Goal: Information Seeking & Learning: Learn about a topic

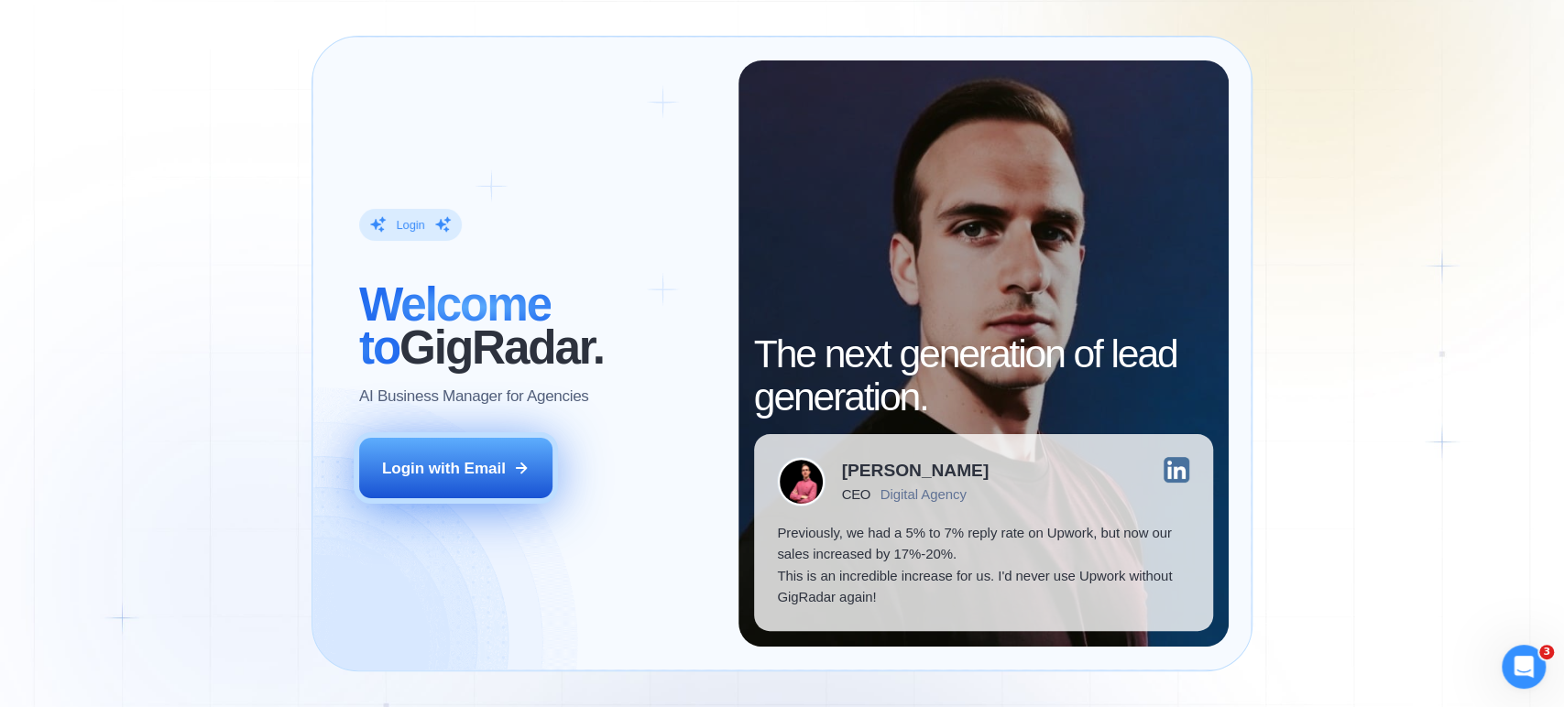
click at [447, 458] on div "Login with Email" at bounding box center [444, 468] width 124 height 21
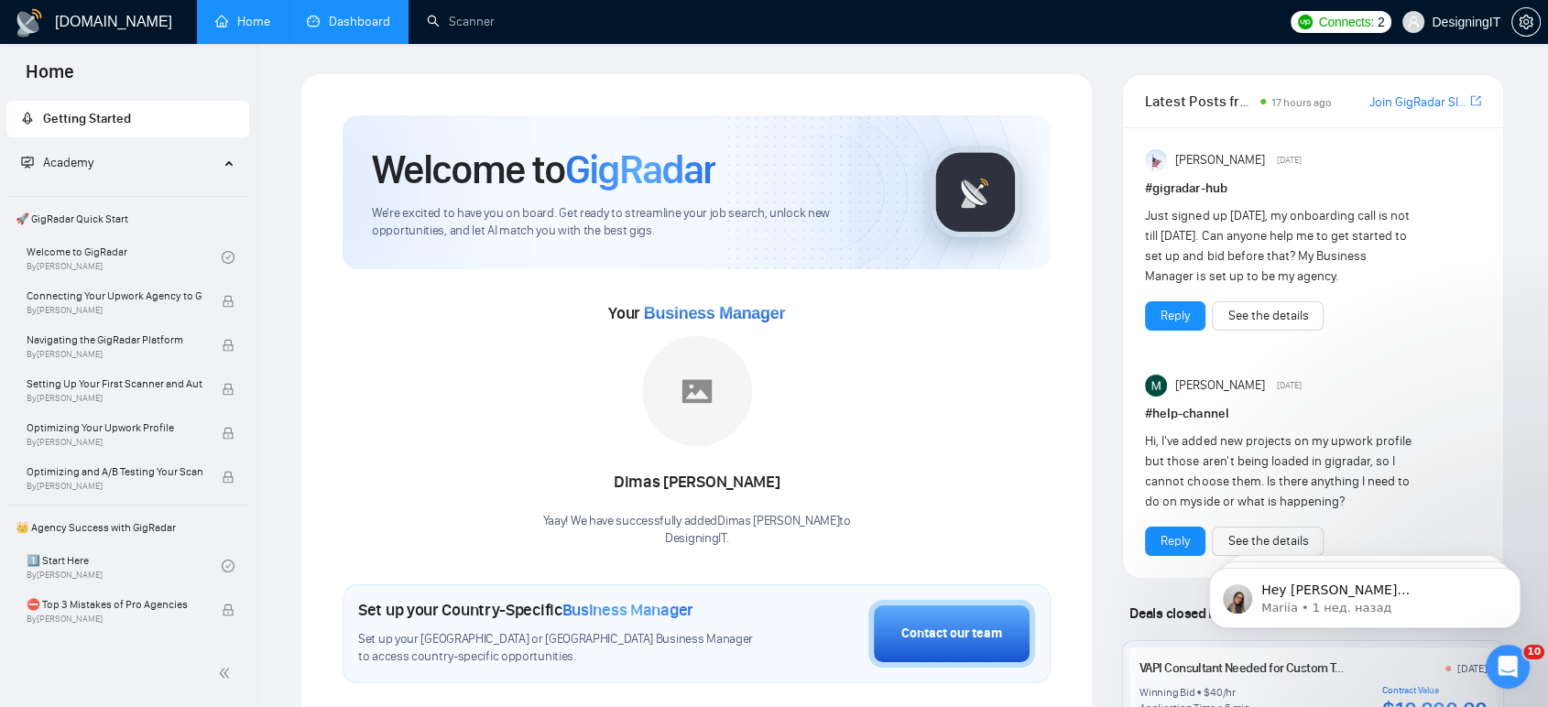
click at [341, 14] on link "Dashboard" at bounding box center [348, 22] width 83 height 16
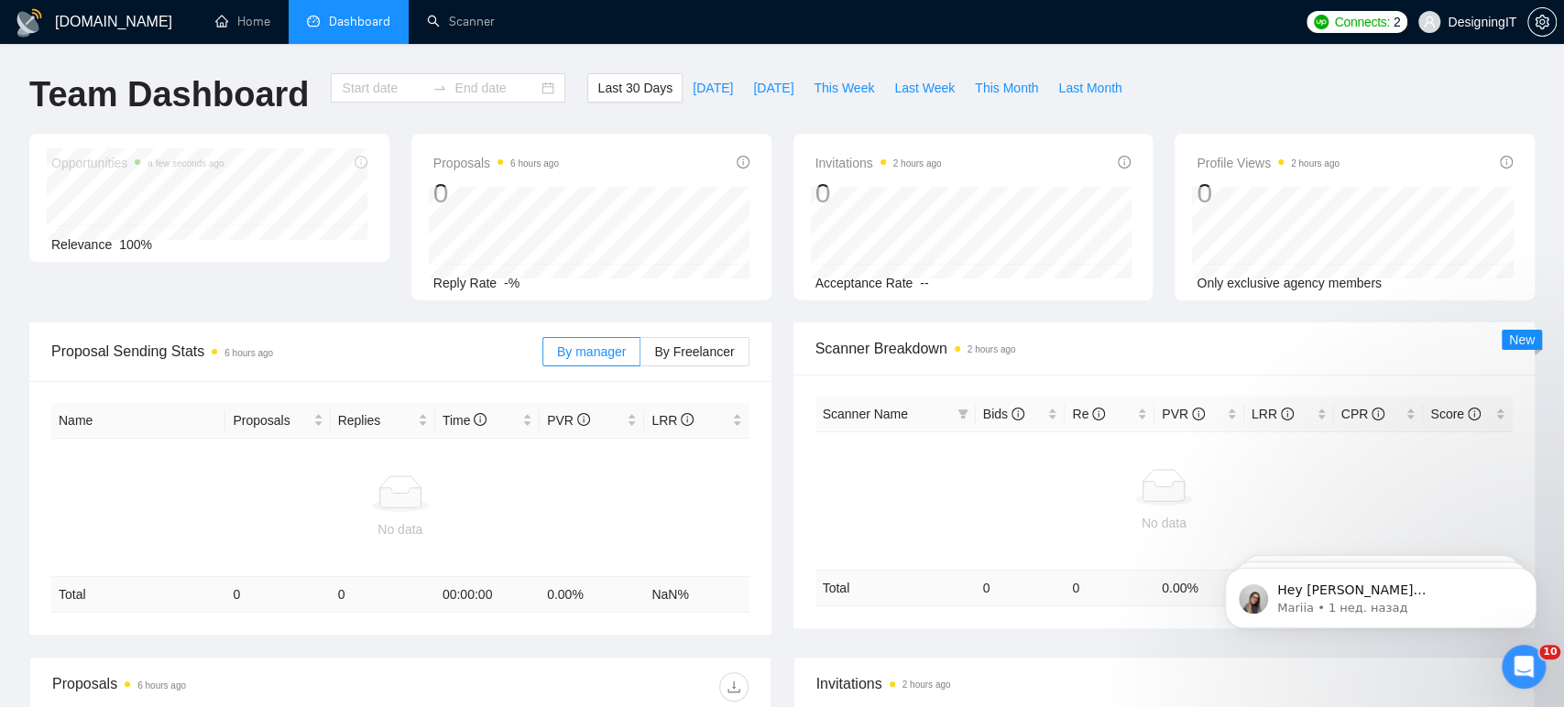
type input "[DATE]"
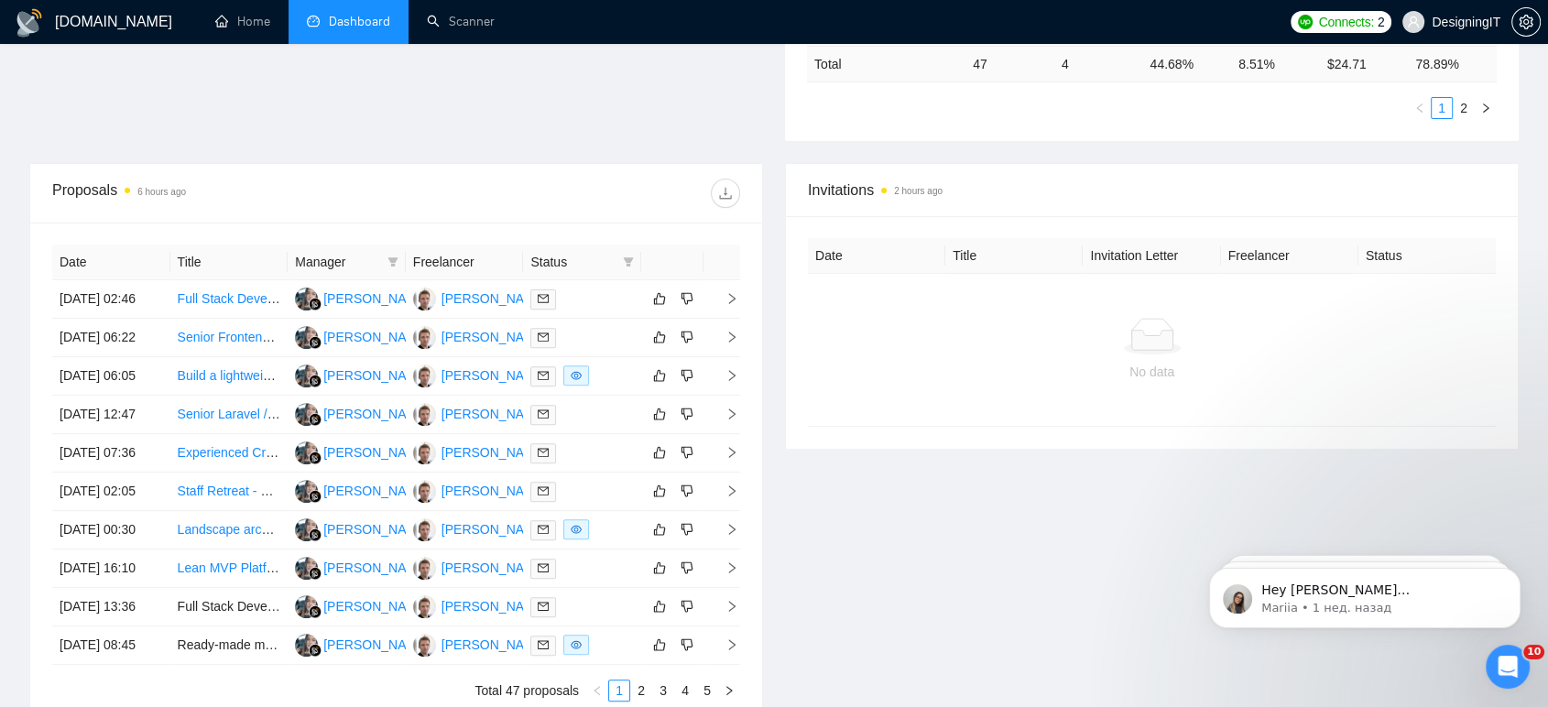
scroll to position [565, 0]
click at [242, 382] on link "Build a lightweight travel booking applet that turns creator content into one t…" at bounding box center [441, 374] width 526 height 15
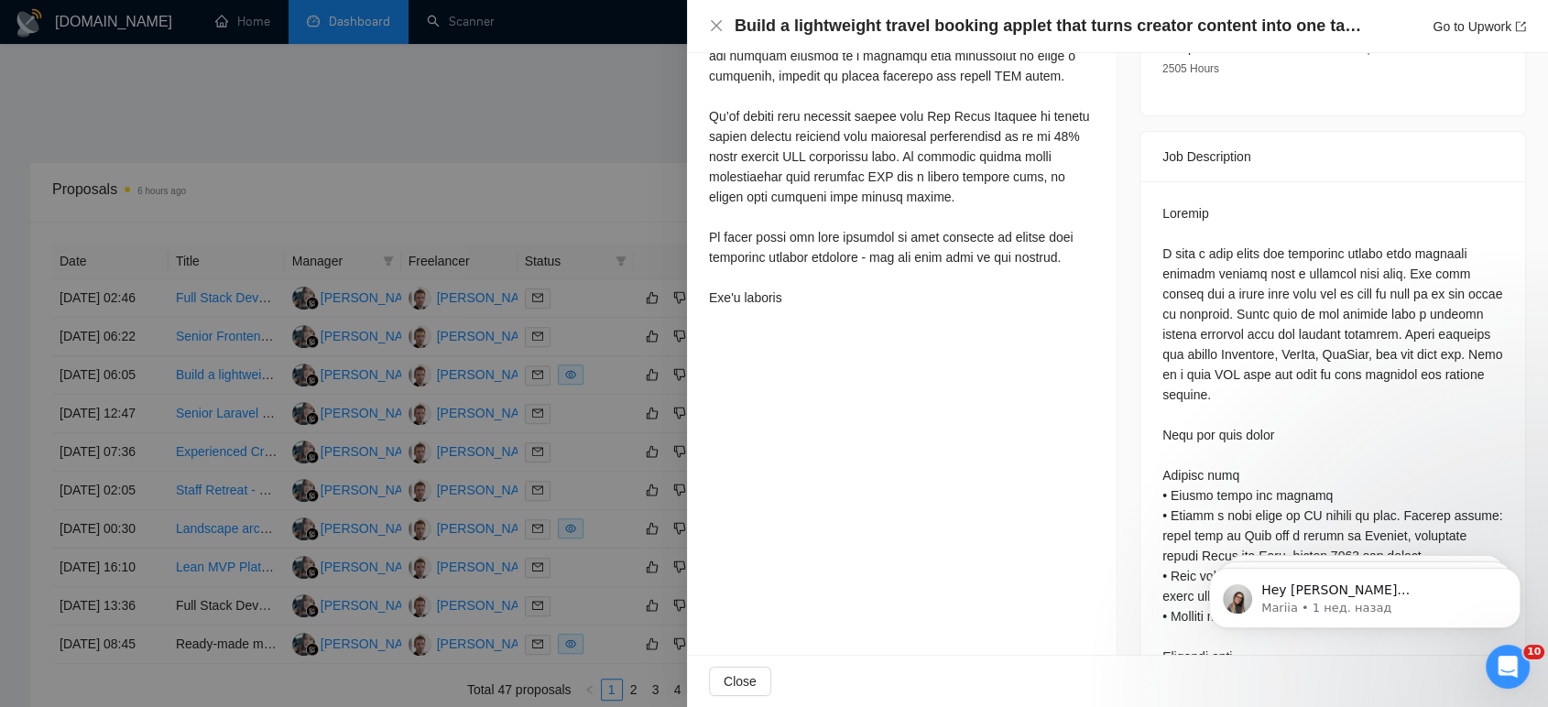
scroll to position [0, 0]
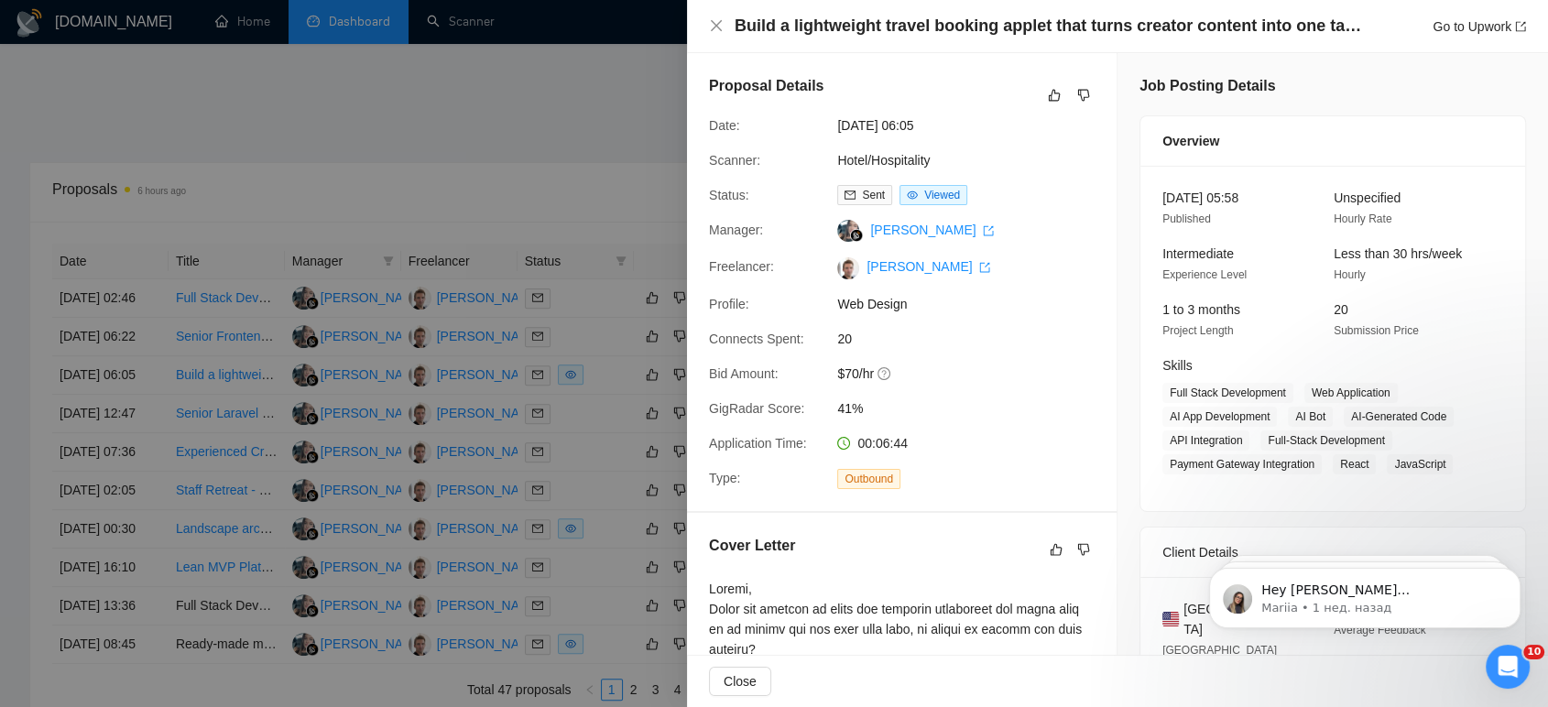
click at [606, 68] on div at bounding box center [774, 353] width 1548 height 707
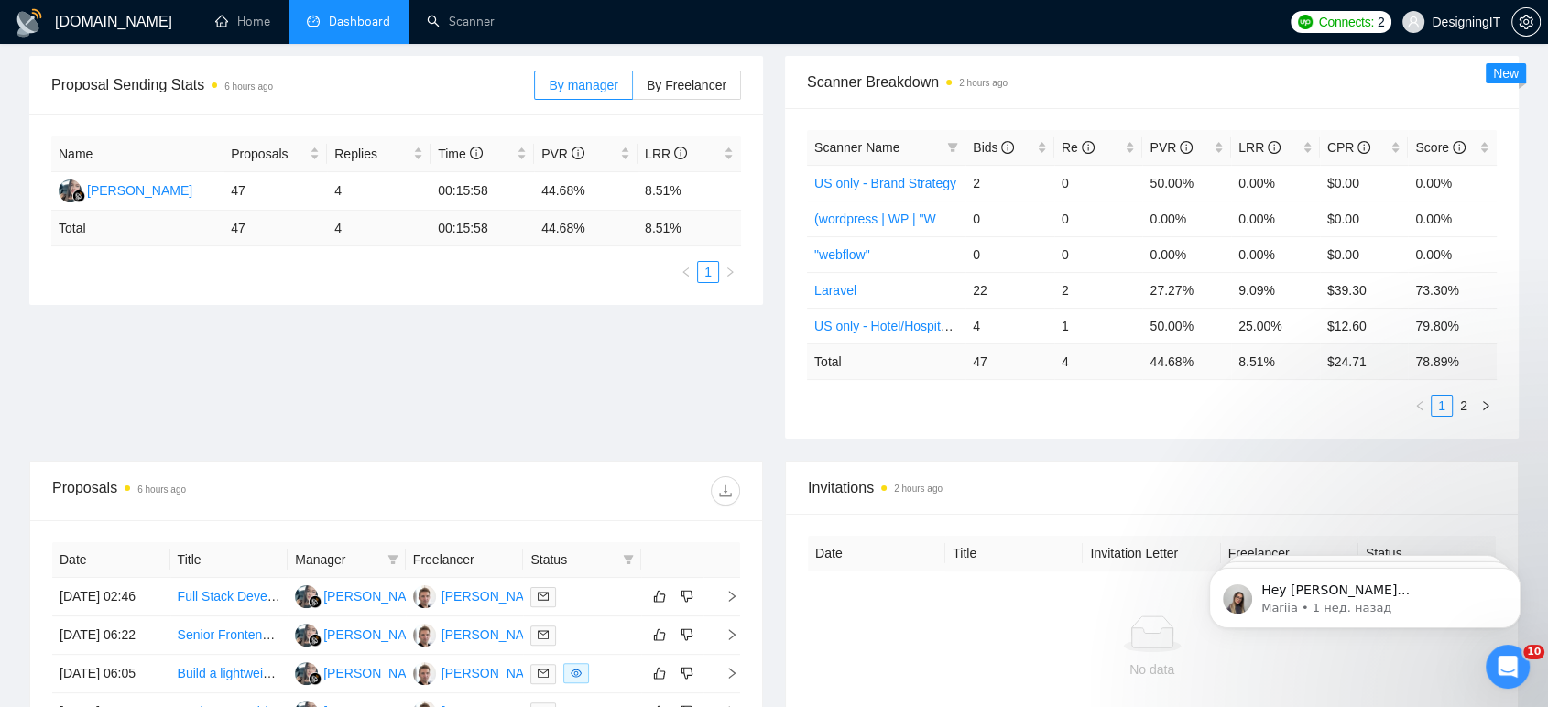
scroll to position [267, 0]
click at [188, 212] on td "Total" at bounding box center [137, 228] width 172 height 36
